Goal: Check status: Check status

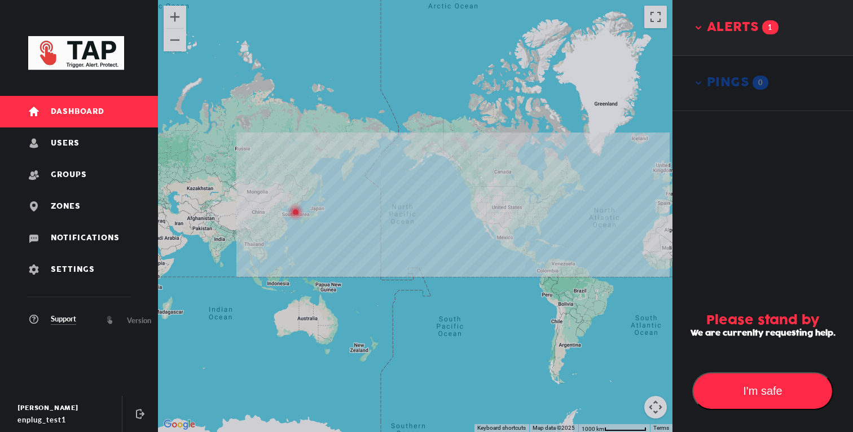
click at [753, 23] on span "alerts" at bounding box center [732, 28] width 51 height 16
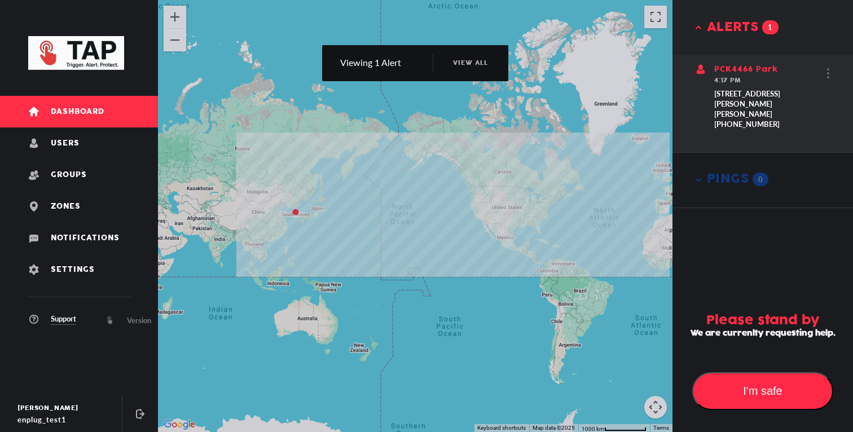
click at [744, 87] on div "PCK4466 Park 4:17 PM 713 Wonsi-dong, Danwon-gu, Ansan-si, Gyeonggi-do, South Ko…" at bounding box center [769, 97] width 111 height 66
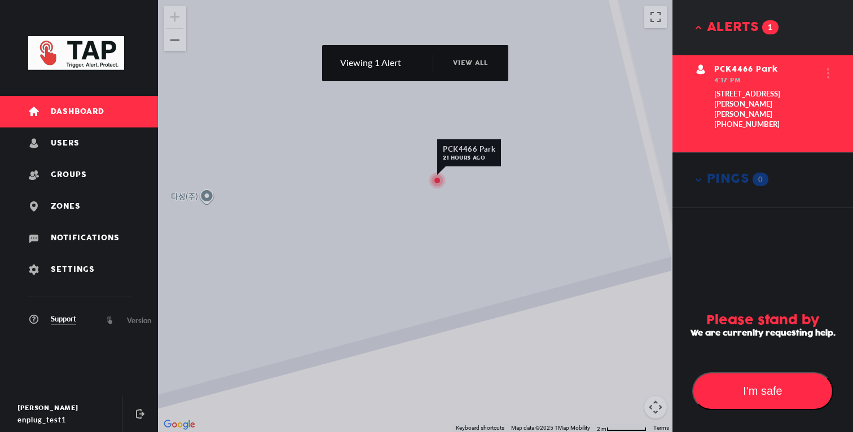
drag, startPoint x: 529, startPoint y: 201, endPoint x: 529, endPoint y: 240, distance: 38.9
click at [529, 226] on div "PCK4466 Park 21 hours ago" at bounding box center [415, 216] width 515 height 432
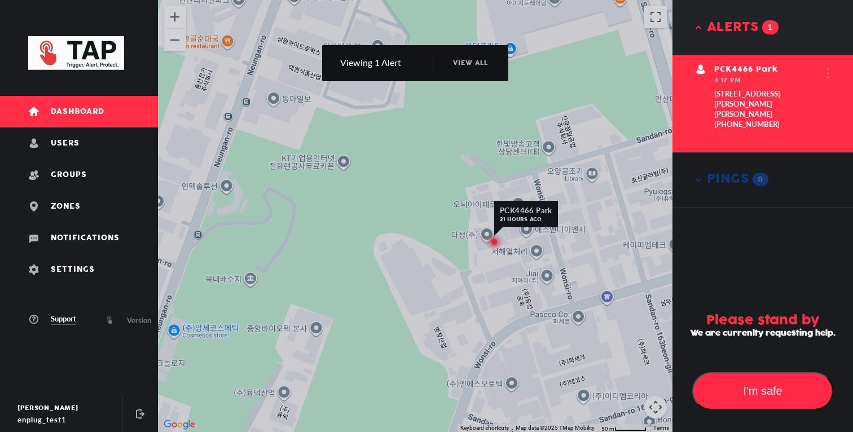
drag, startPoint x: 506, startPoint y: 276, endPoint x: 456, endPoint y: 276, distance: 49.6
click at [462, 276] on div "PCK4466 Park 21 hours ago PCK4466 Park 21 hours ago" at bounding box center [415, 216] width 515 height 432
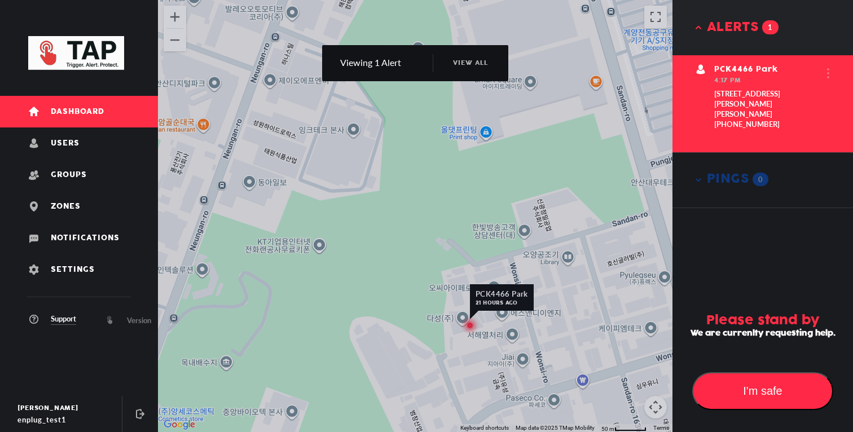
drag, startPoint x: 455, startPoint y: 320, endPoint x: 455, endPoint y: 278, distance: 41.7
click at [455, 289] on div "PCK4466 Park 21 hours ago PCK4466 Park 21 hours ago" at bounding box center [415, 216] width 515 height 432
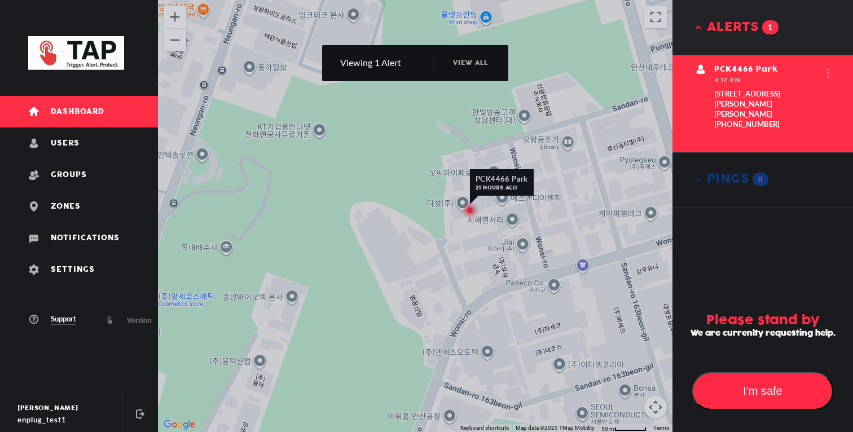
drag, startPoint x: 464, startPoint y: 229, endPoint x: 437, endPoint y: 252, distance: 35.6
click at [450, 239] on div "PCK4466 Park 21 hours ago PCK4466 Park 21 hours ago" at bounding box center [415, 216] width 515 height 432
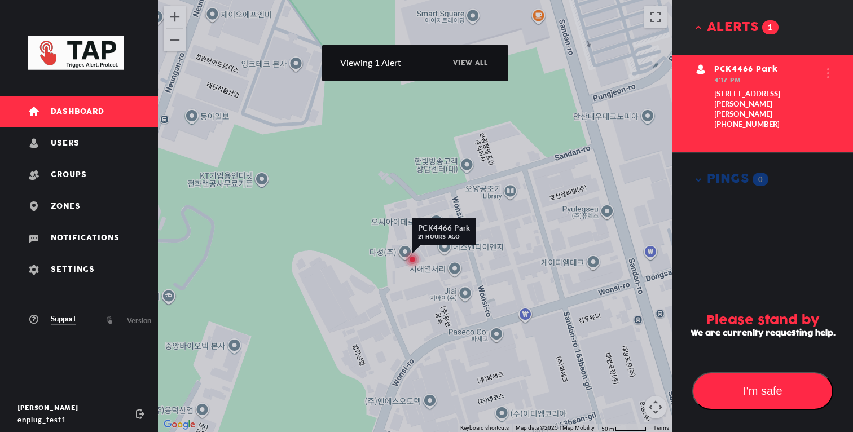
drag, startPoint x: 451, startPoint y: 279, endPoint x: 410, endPoint y: 284, distance: 42.0
click at [412, 283] on div "PCK4466 Park 21 hours ago PCK4466 Park 21 hours ago" at bounding box center [415, 216] width 515 height 432
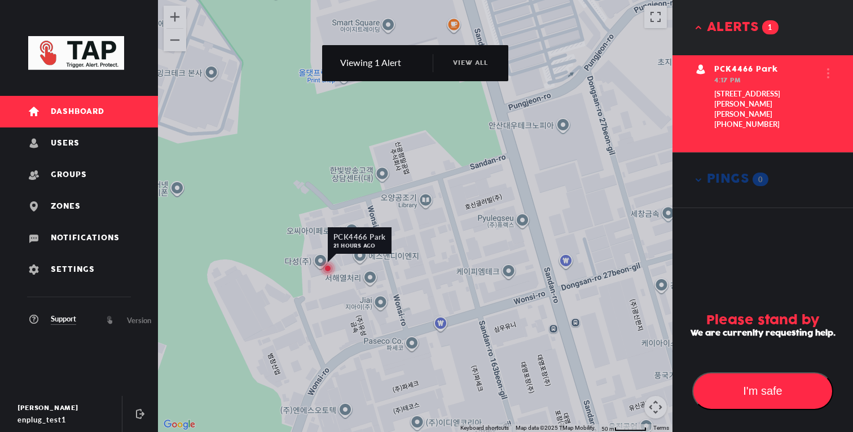
drag, startPoint x: 410, startPoint y: 284, endPoint x: 441, endPoint y: 284, distance: 31.0
click at [432, 284] on div "PCK4466 Park 21 hours ago PCK4466 Park 21 hours ago" at bounding box center [415, 216] width 515 height 432
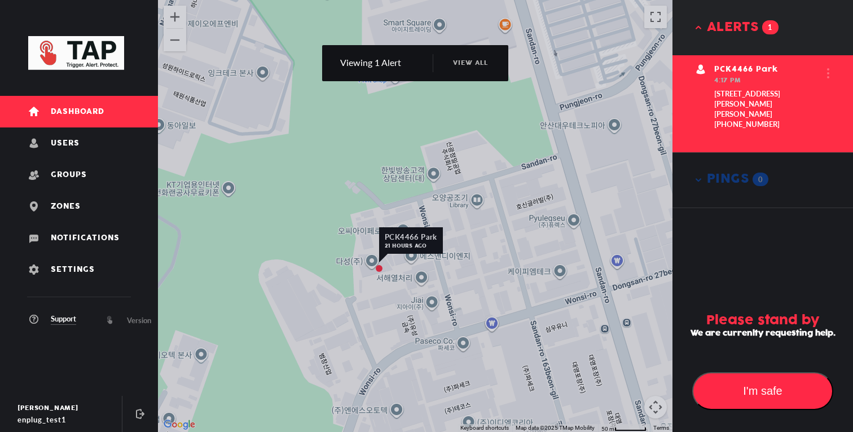
click at [379, 263] on img at bounding box center [379, 269] width 18 height 18
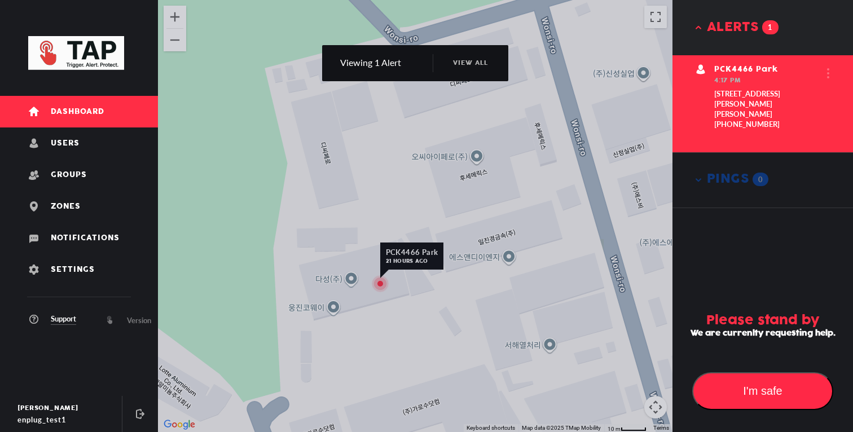
click at [724, 168] on div "pings 0" at bounding box center [762, 179] width 181 height 55
click at [731, 129] on div "[PHONE_NUMBER]" at bounding box center [769, 125] width 111 height 10
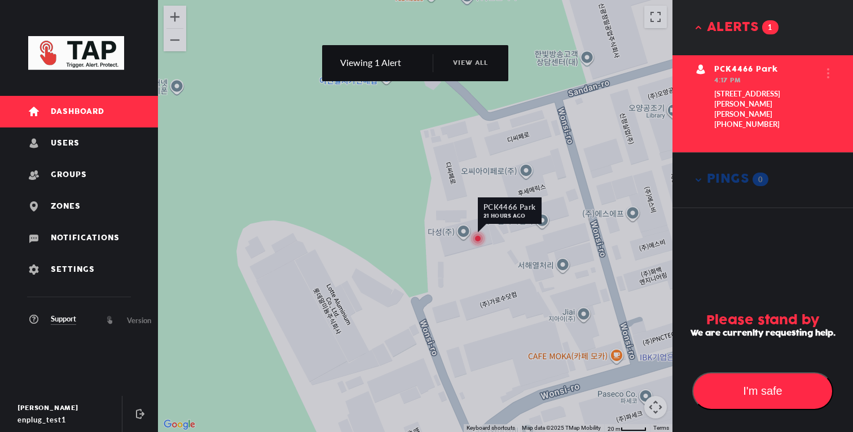
drag, startPoint x: 495, startPoint y: 259, endPoint x: 458, endPoint y: 262, distance: 37.4
click at [458, 262] on div "PCK4466 Park 21 hours ago PCK4466 Park 21 hours ago" at bounding box center [415, 216] width 515 height 432
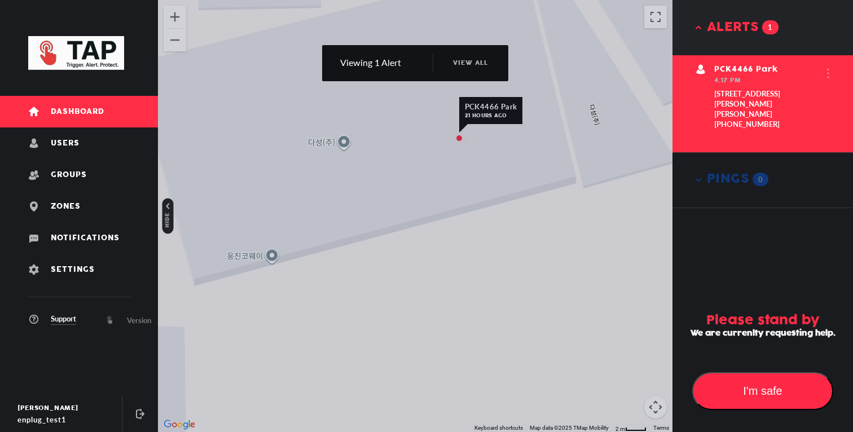
click at [111, 122] on link "Dashboard" at bounding box center [79, 112] width 158 height 32
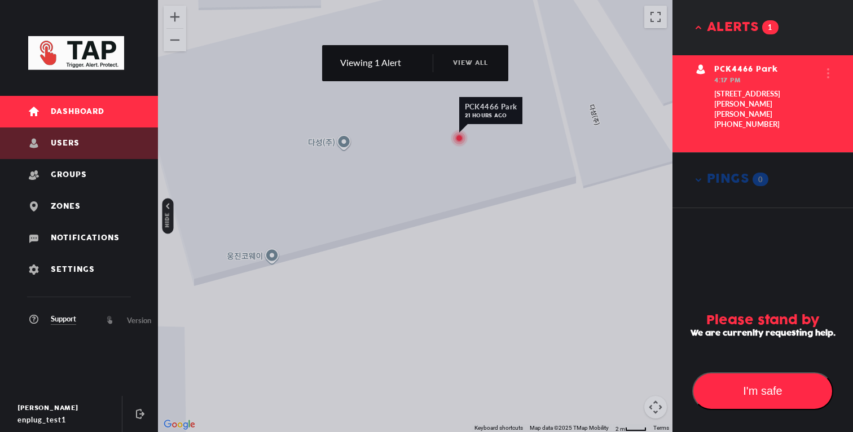
click at [113, 144] on link "Users" at bounding box center [79, 144] width 158 height 32
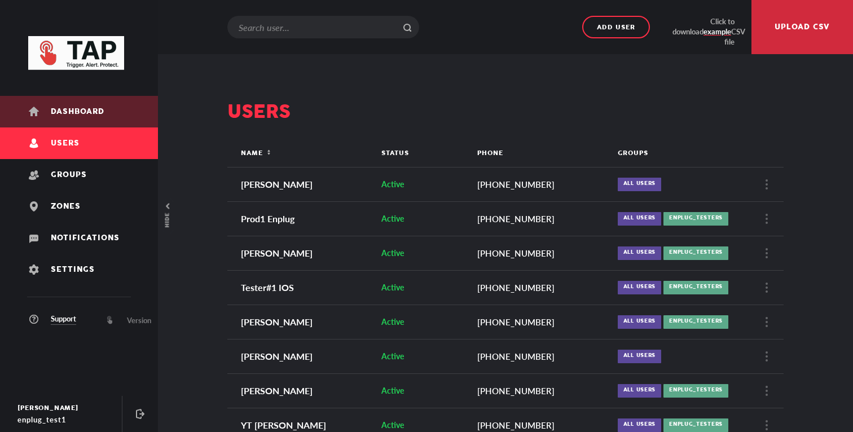
click at [127, 126] on link "Dashboard" at bounding box center [79, 112] width 158 height 32
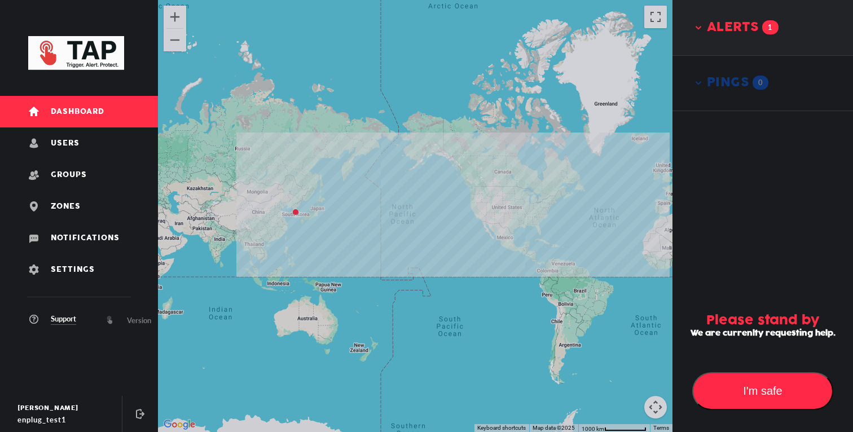
click at [771, 27] on span "1" at bounding box center [770, 27] width 16 height 14
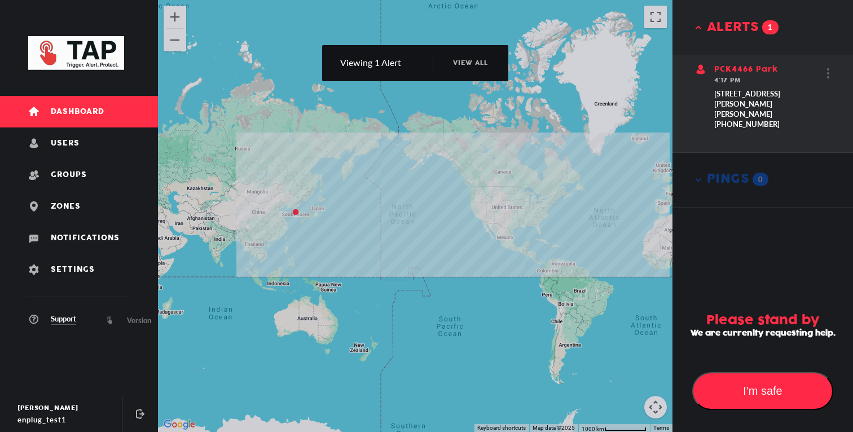
click at [755, 77] on div "4:17 PM" at bounding box center [769, 80] width 111 height 11
